Goal: Information Seeking & Learning: Learn about a topic

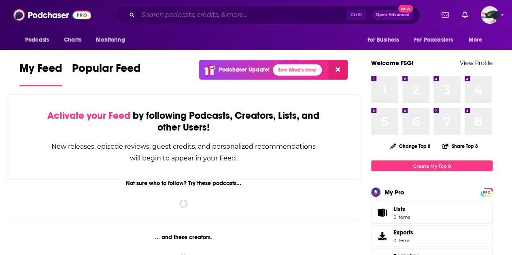
click at [240, 13] on input "Search podcasts, credits, & more..." at bounding box center [242, 14] width 209 height 13
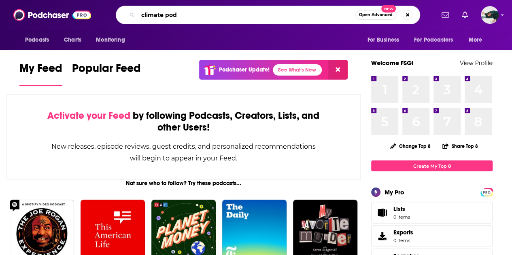
type input "climate pod"
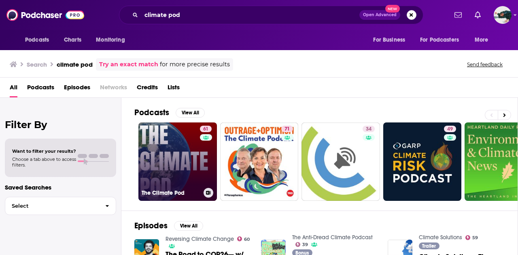
click at [184, 151] on link "61 The Climate Pod" at bounding box center [177, 162] width 78 height 78
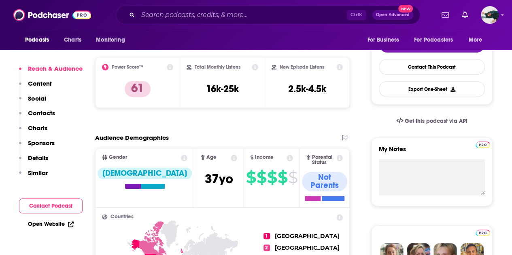
scroll to position [191, 0]
